Goal: Task Accomplishment & Management: Manage account settings

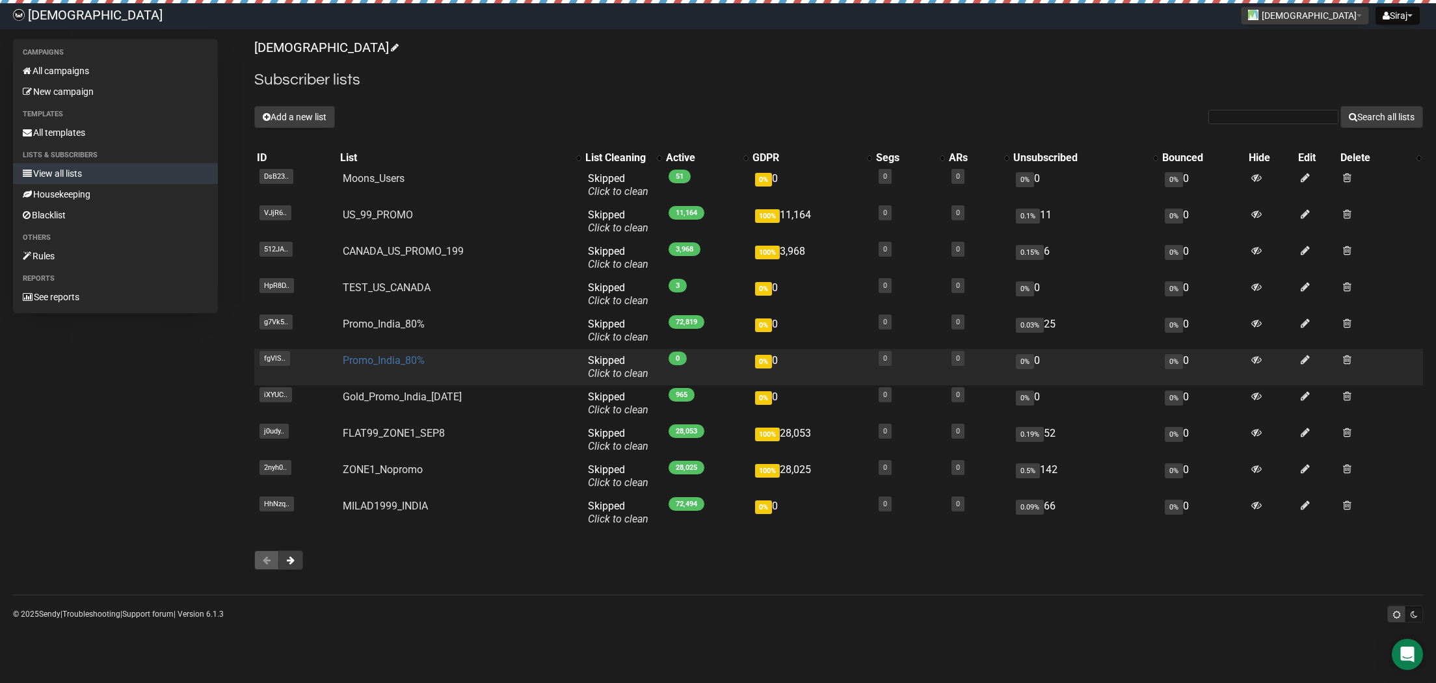
click at [399, 365] on link "Promo_India_80%" at bounding box center [384, 360] width 82 height 12
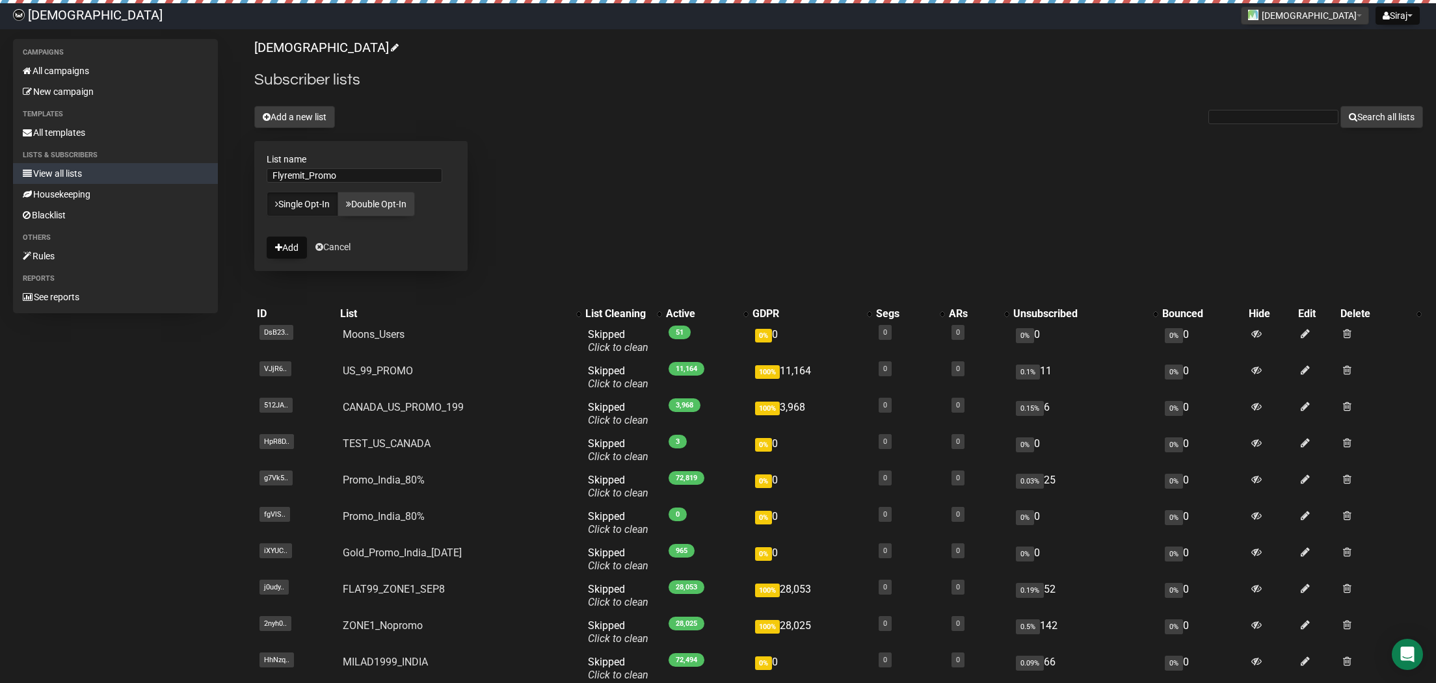
click at [285, 183] on input "Flyremit_Promo" at bounding box center [355, 175] width 176 height 14
type input "Flyremit_Promo"
click at [279, 248] on icon "submit" at bounding box center [278, 247] width 7 height 9
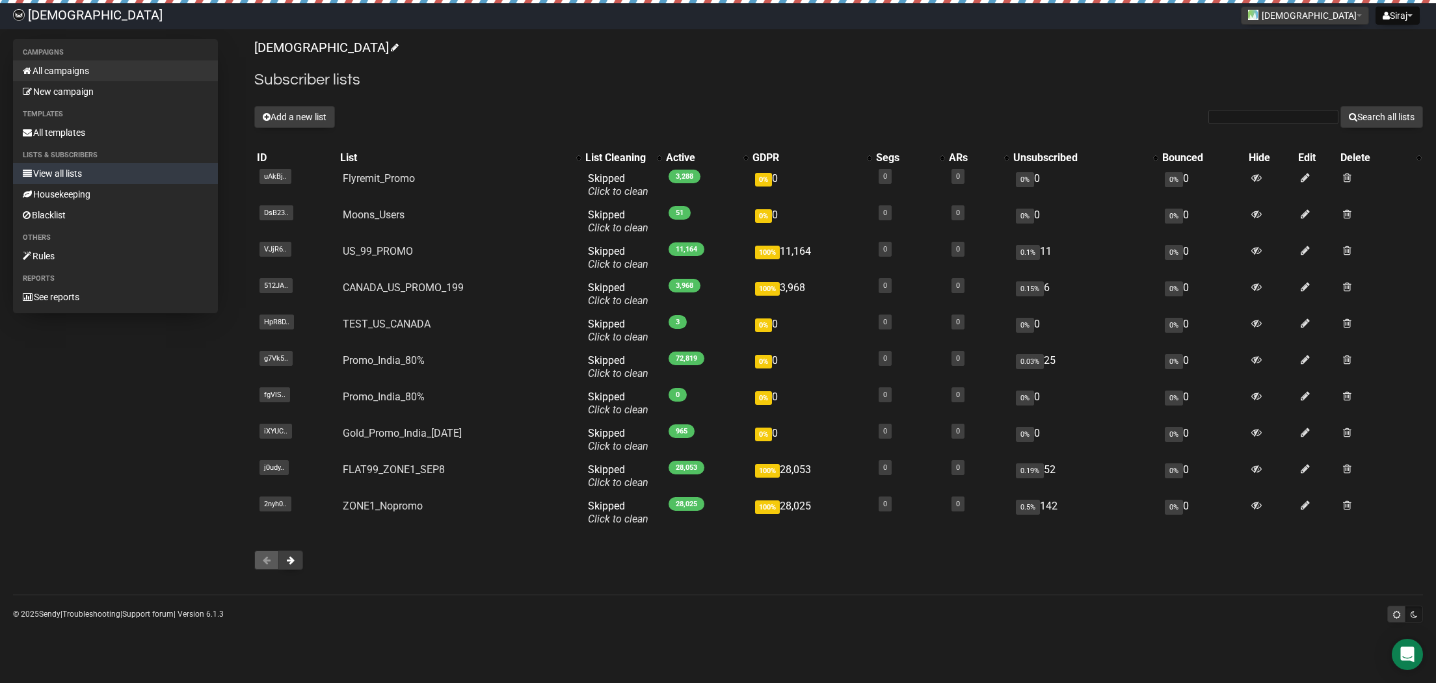
click at [64, 72] on link "All campaigns" at bounding box center [115, 70] width 205 height 21
